Goal: Transaction & Acquisition: Purchase product/service

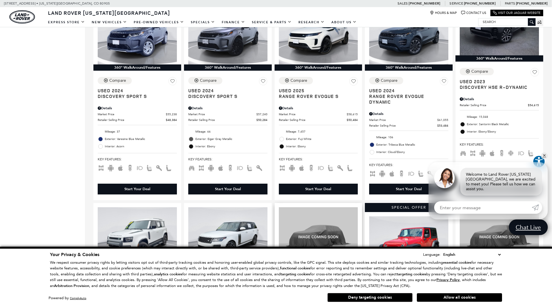
scroll to position [375, 0]
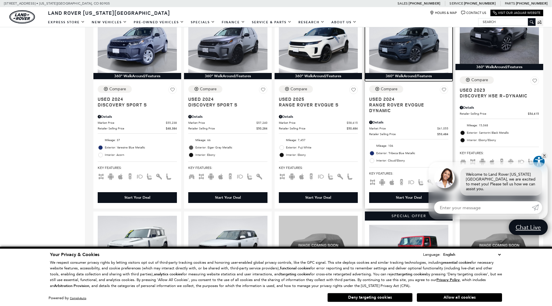
click at [415, 55] on img at bounding box center [408, 43] width 79 height 59
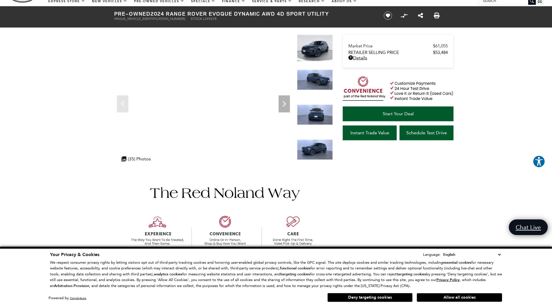
scroll to position [20, 0]
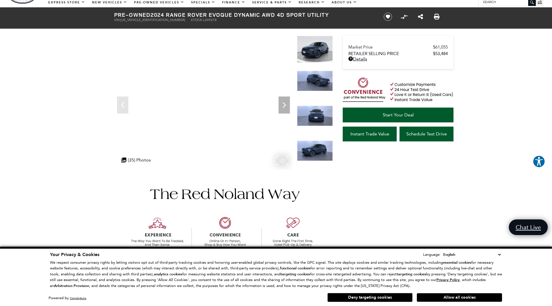
click at [163, 155] on div ".cls-1, .cls-3 { fill: #c50033; } .cls-1 { clip-rule: evenodd; } .cls-2 { clip-…" at bounding box center [142, 160] width 49 height 11
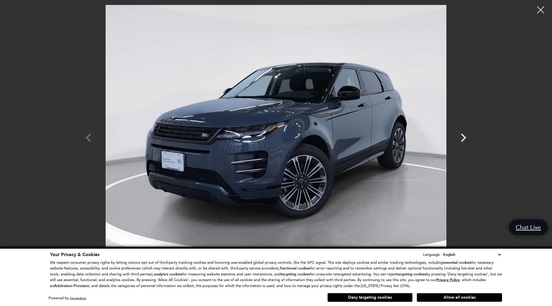
scroll to position [131, 0]
click at [462, 139] on icon "Next" at bounding box center [463, 137] width 17 height 17
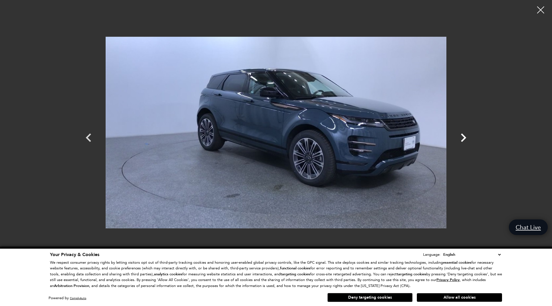
click at [462, 139] on icon "Next" at bounding box center [463, 137] width 17 height 17
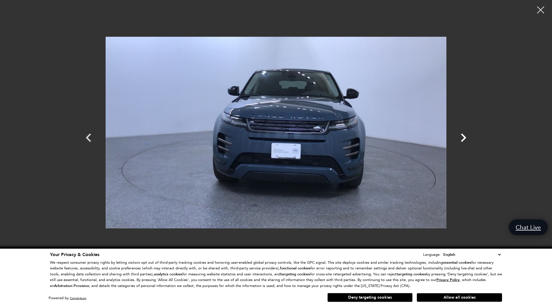
click at [462, 139] on icon "Next" at bounding box center [463, 137] width 17 height 17
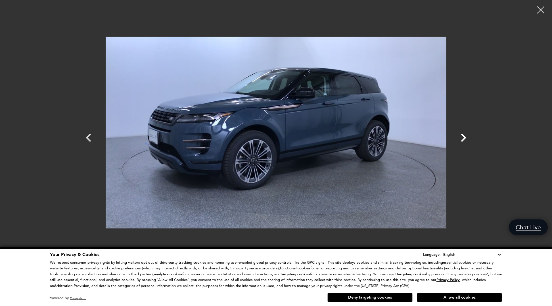
click at [462, 139] on icon "Next" at bounding box center [463, 137] width 17 height 17
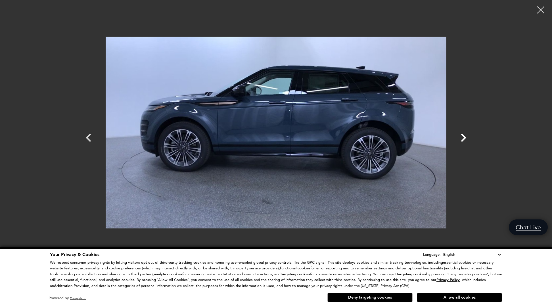
click at [462, 139] on icon "Next" at bounding box center [463, 137] width 17 height 17
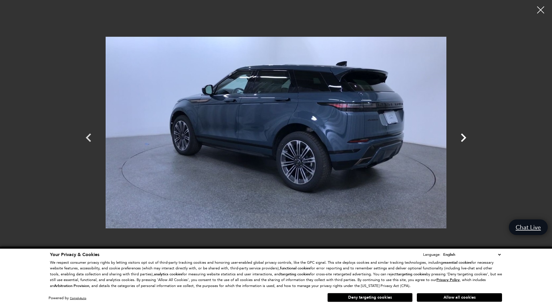
click at [462, 139] on icon "Next" at bounding box center [463, 137] width 17 height 17
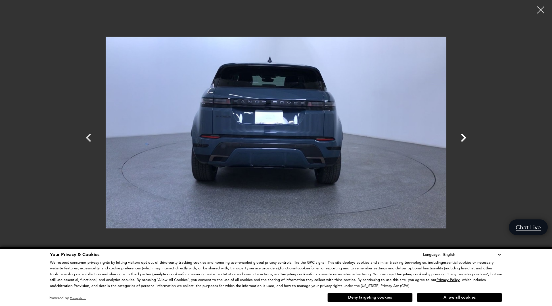
click at [462, 139] on icon "Next" at bounding box center [463, 137] width 17 height 17
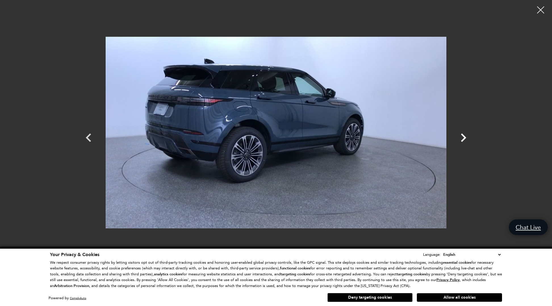
click at [462, 139] on icon "Next" at bounding box center [463, 137] width 17 height 17
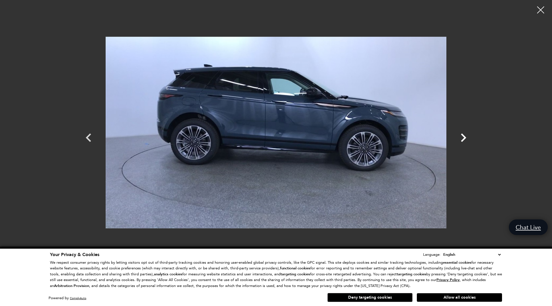
click at [462, 139] on icon "Next" at bounding box center [463, 137] width 17 height 17
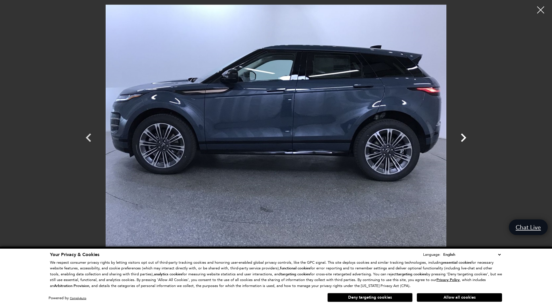
click at [462, 139] on icon "Next" at bounding box center [463, 137] width 17 height 17
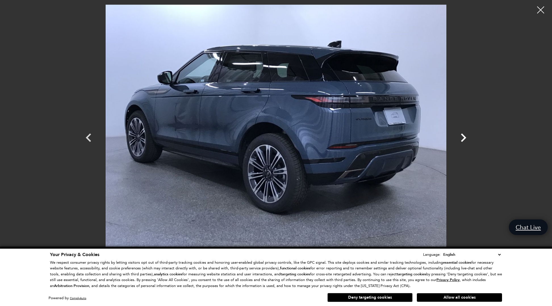
click at [462, 139] on icon "Next" at bounding box center [463, 137] width 17 height 17
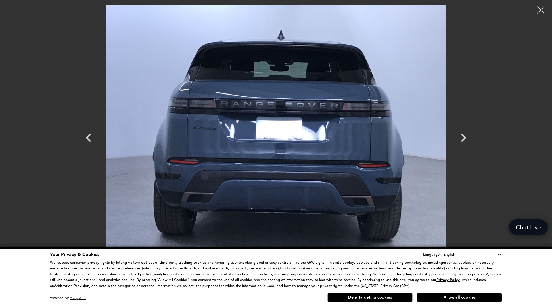
click at [540, 10] on div at bounding box center [541, 10] width 14 height 14
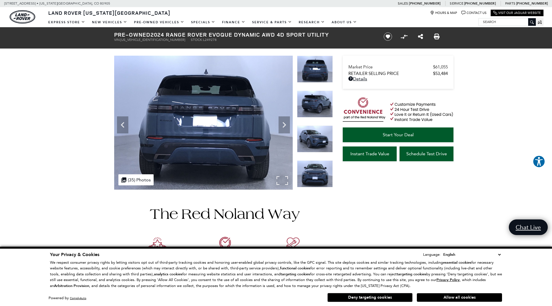
scroll to position [0, 0]
